Goal: Navigation & Orientation: Find specific page/section

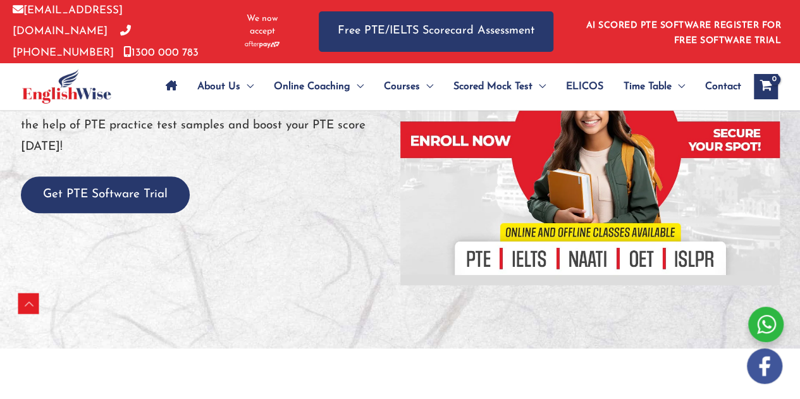
scroll to position [215, 0]
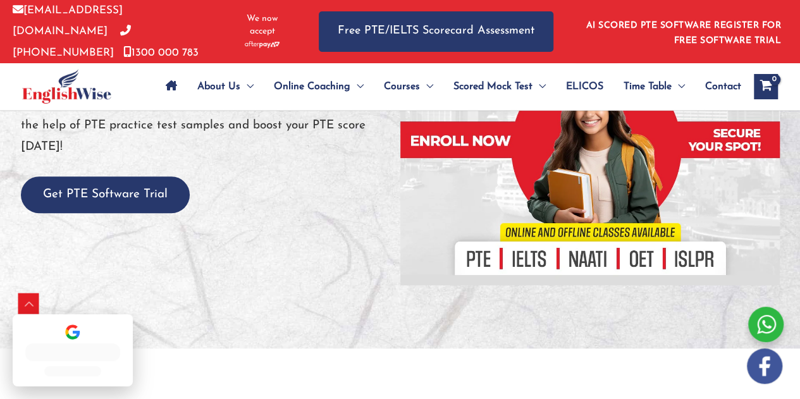
click at [474, 260] on div at bounding box center [591, 143] width 380 height 285
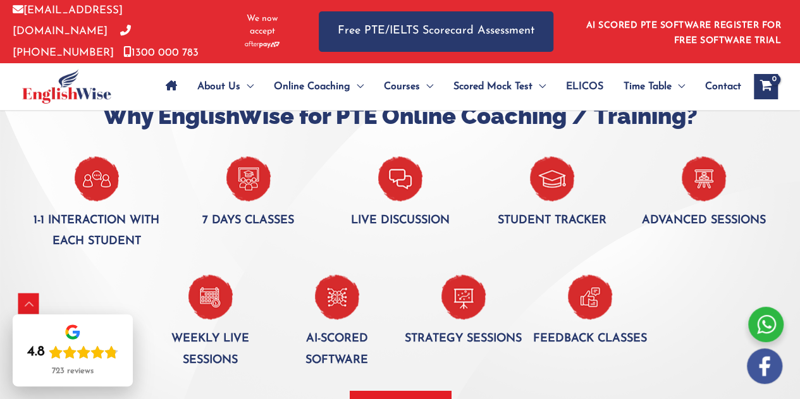
scroll to position [838, 0]
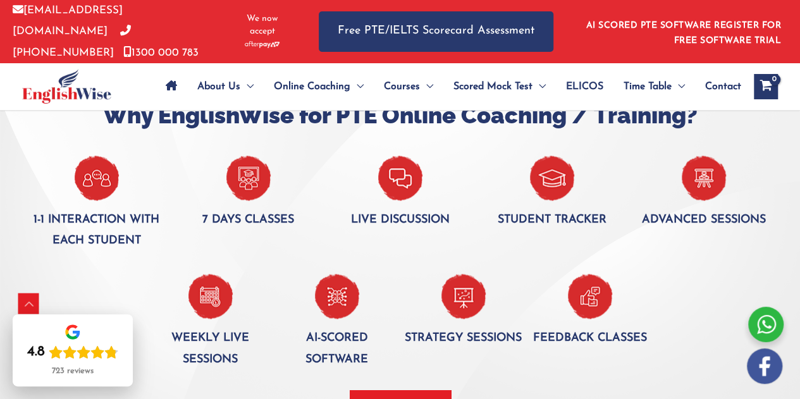
click at [446, 254] on div "Weekly live sessions AI-Scored software Strategy Sessions Feedback classes" at bounding box center [400, 311] width 759 height 119
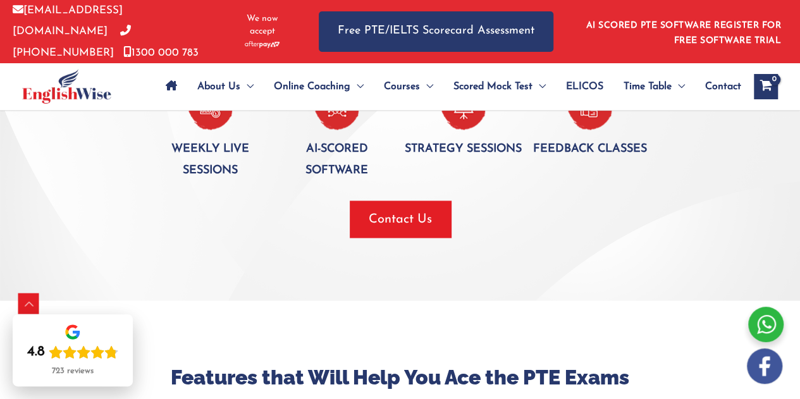
scroll to position [1026, 0]
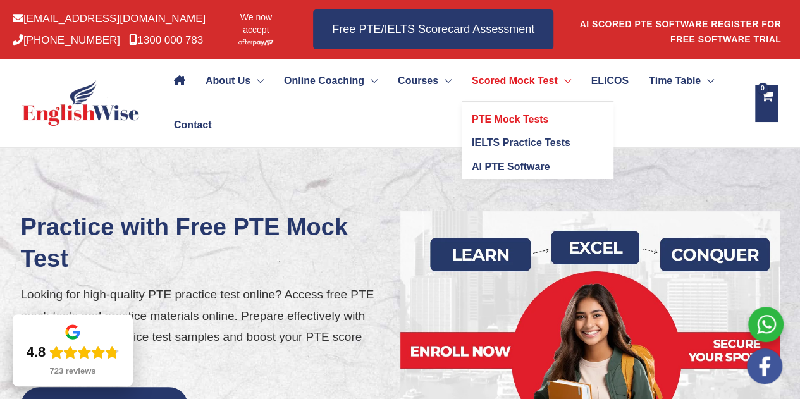
click at [552, 79] on span "Scored Mock Test" at bounding box center [515, 81] width 86 height 44
click at [549, 125] on span "PTE Mock Tests" at bounding box center [510, 119] width 77 height 11
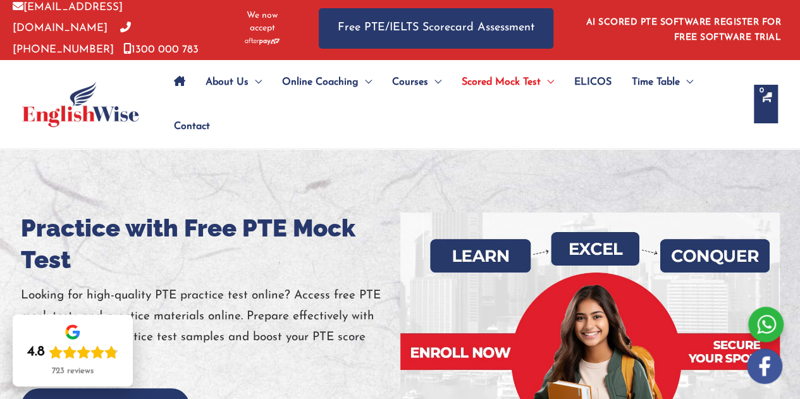
scroll to position [1, 0]
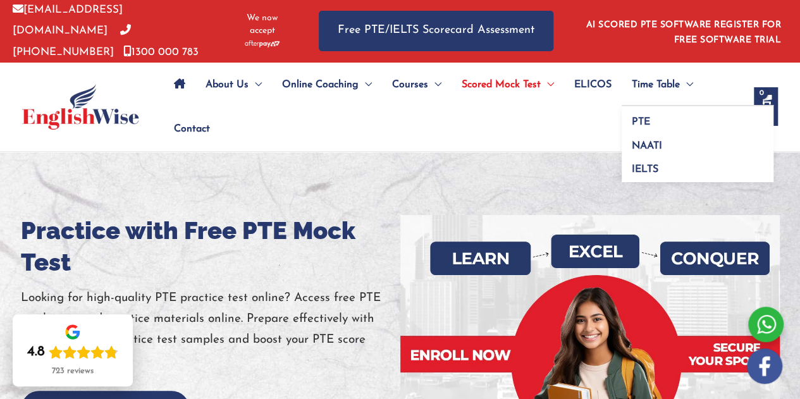
click at [671, 83] on span "Time Table" at bounding box center [656, 85] width 48 height 44
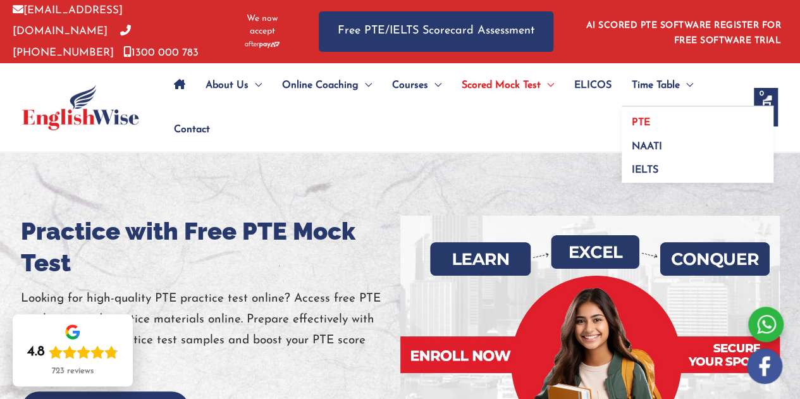
click at [643, 119] on span "PTE" at bounding box center [641, 123] width 18 height 10
